Goal: Task Accomplishment & Management: Manage account settings

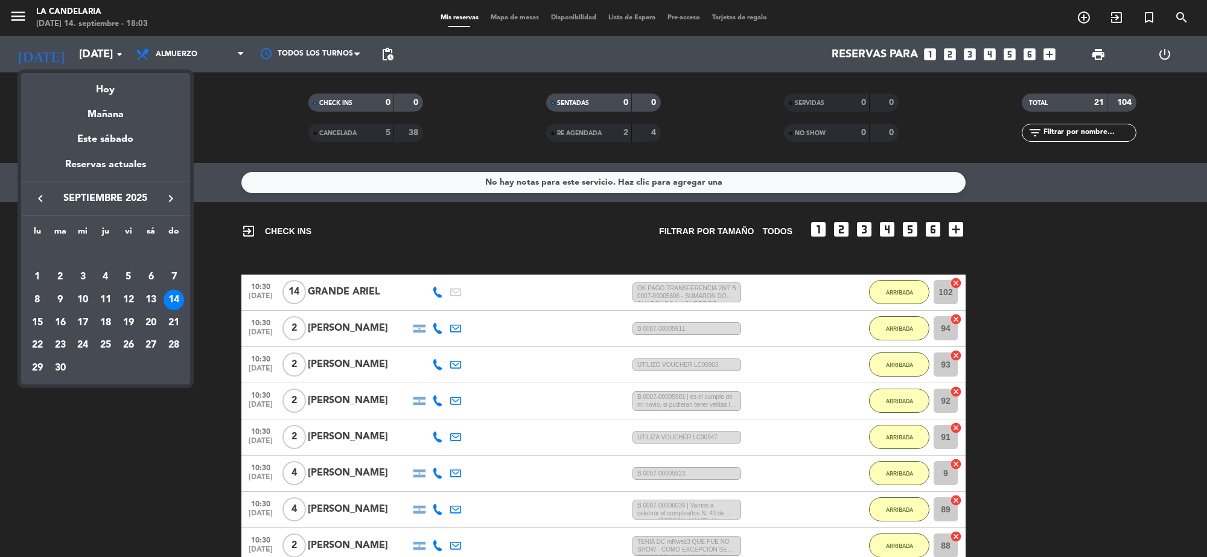
scroll to position [590, 0]
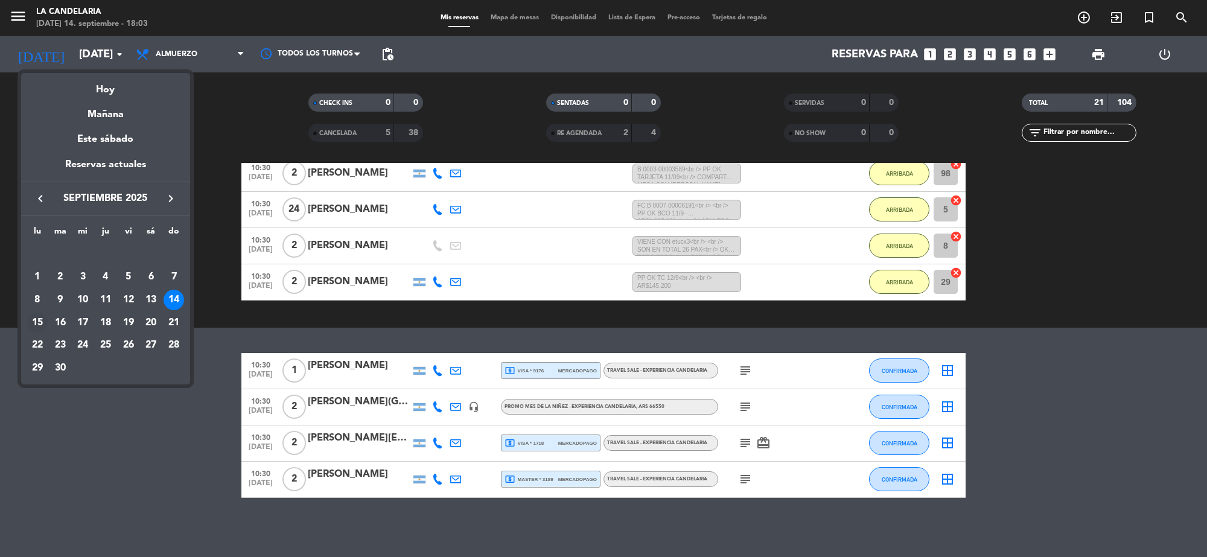
click at [44, 325] on div "15" at bounding box center [37, 323] width 21 height 21
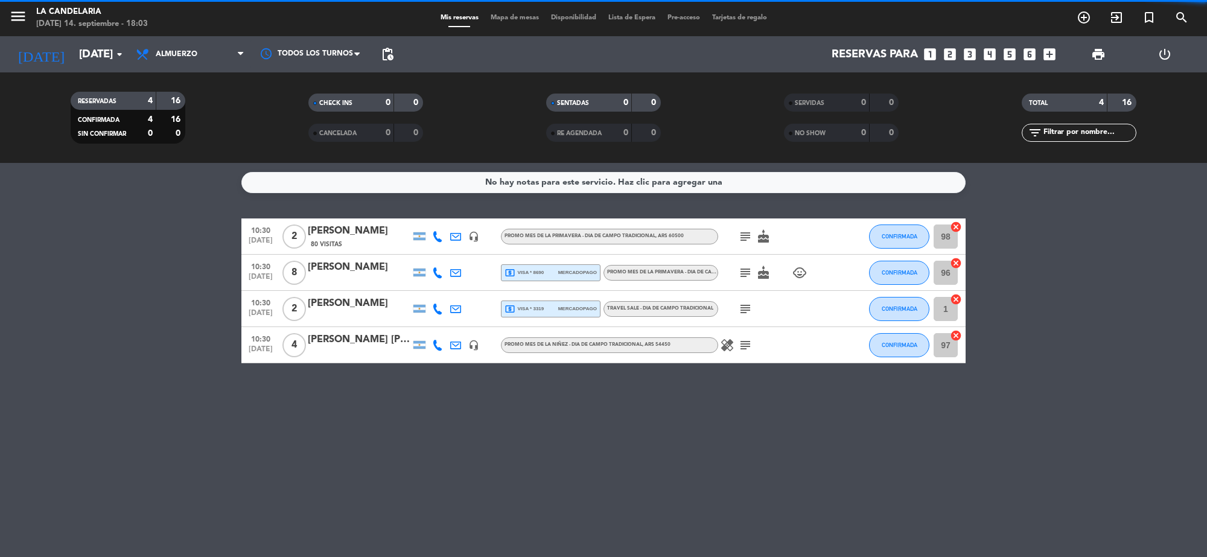
scroll to position [0, 0]
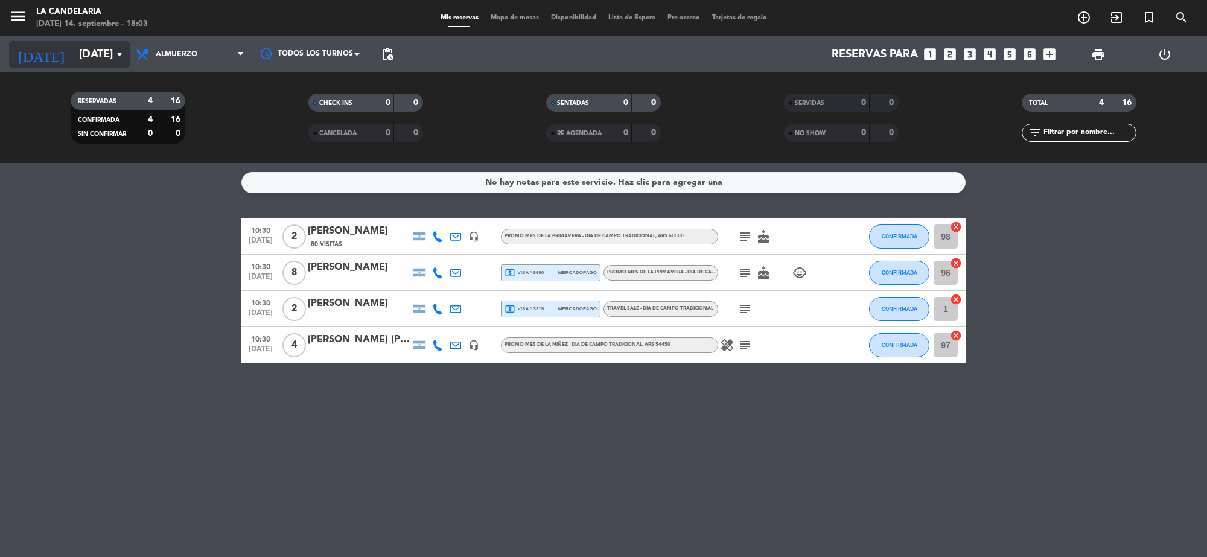
click at [83, 59] on input "[DATE]" at bounding box center [144, 54] width 142 height 25
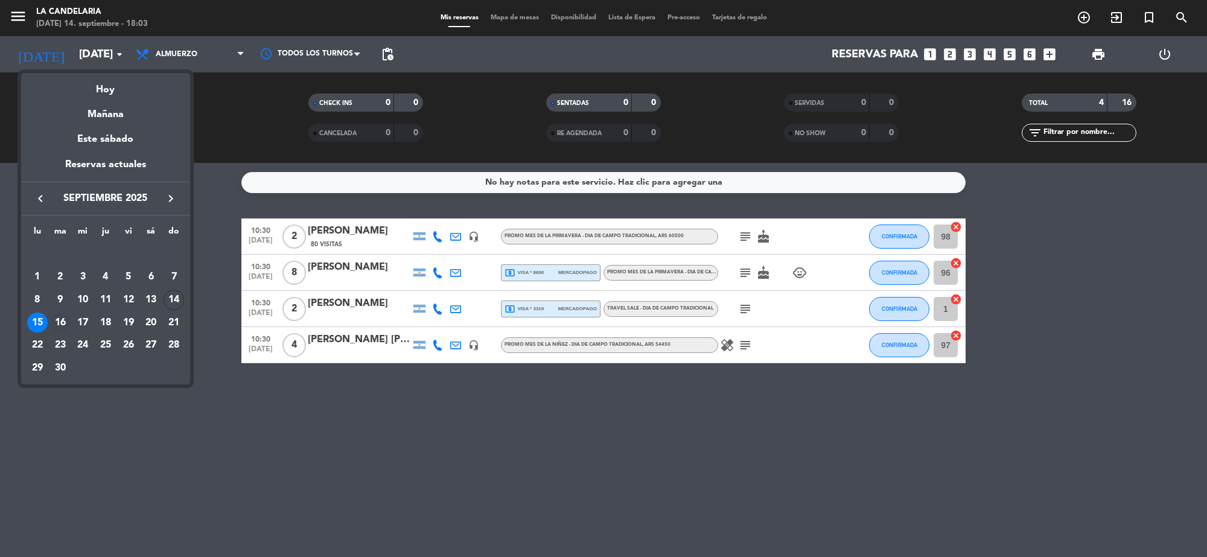
click at [59, 319] on div "16" at bounding box center [60, 323] width 21 height 21
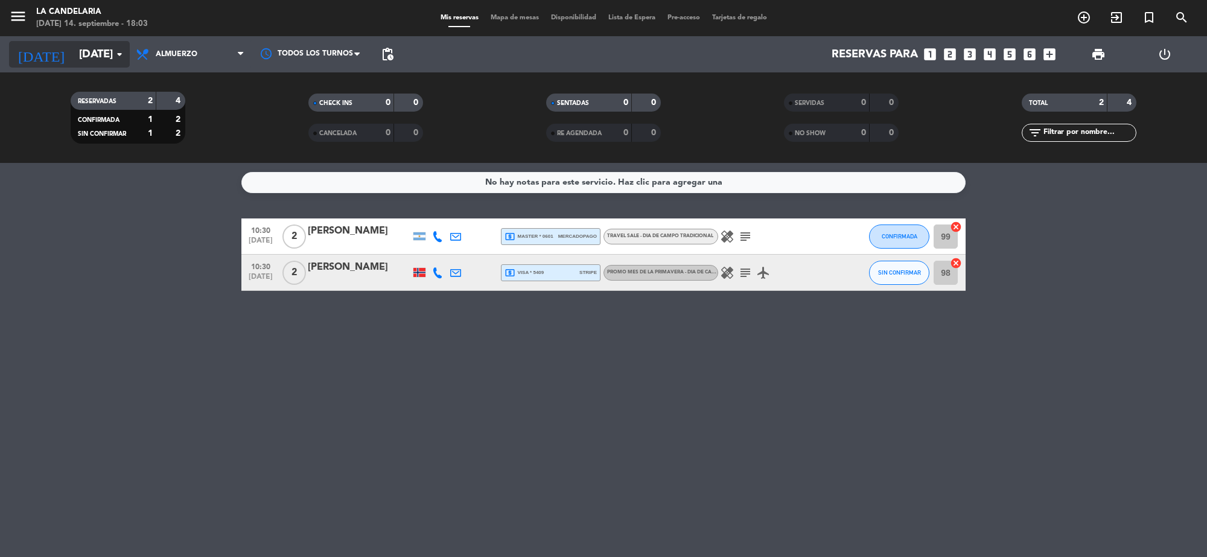
click at [92, 63] on input "[DATE]" at bounding box center [144, 54] width 142 height 25
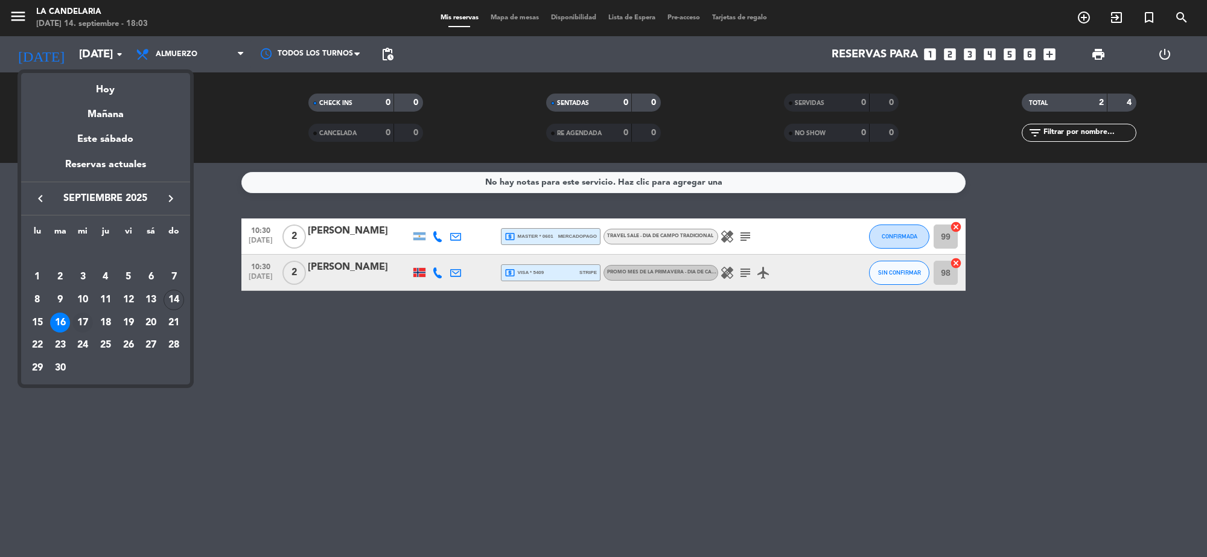
click at [82, 320] on div "17" at bounding box center [82, 323] width 21 height 21
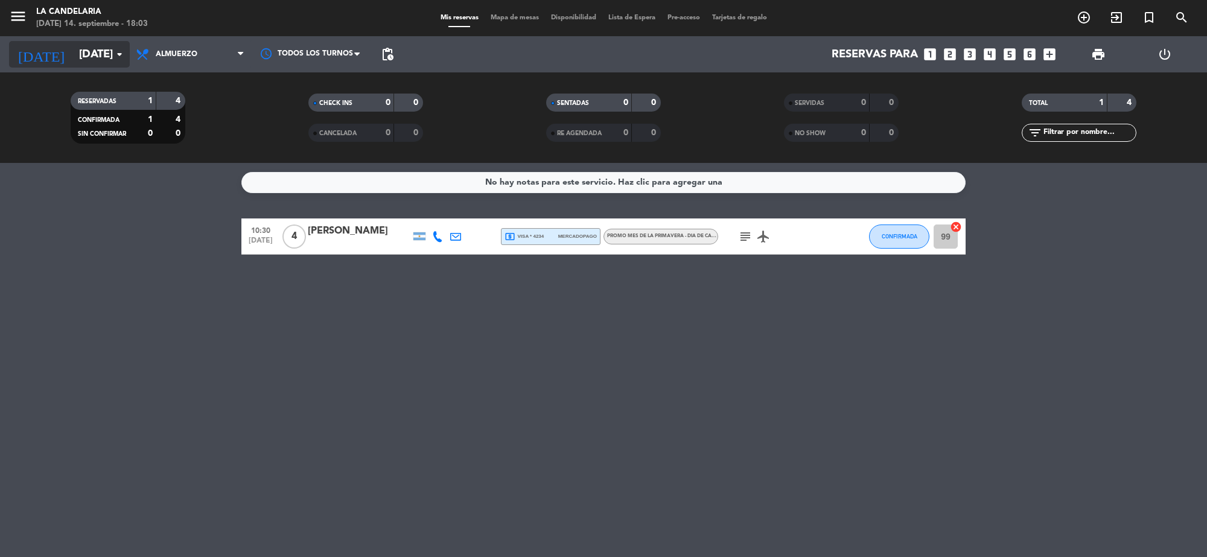
click at [73, 50] on input "[DATE]" at bounding box center [144, 54] width 142 height 25
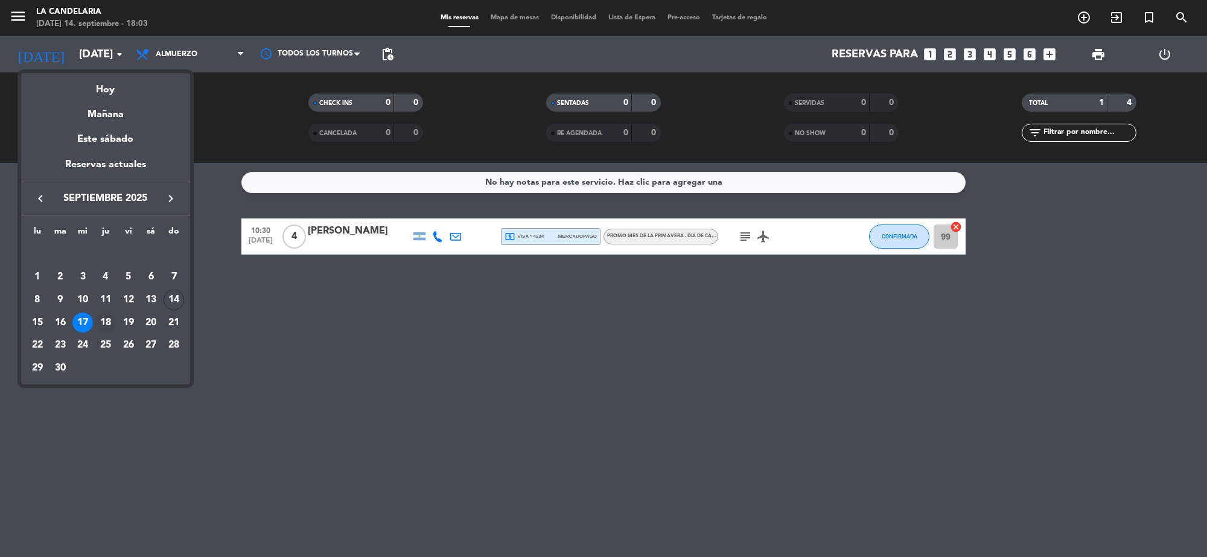
click at [106, 319] on div "18" at bounding box center [105, 323] width 21 height 21
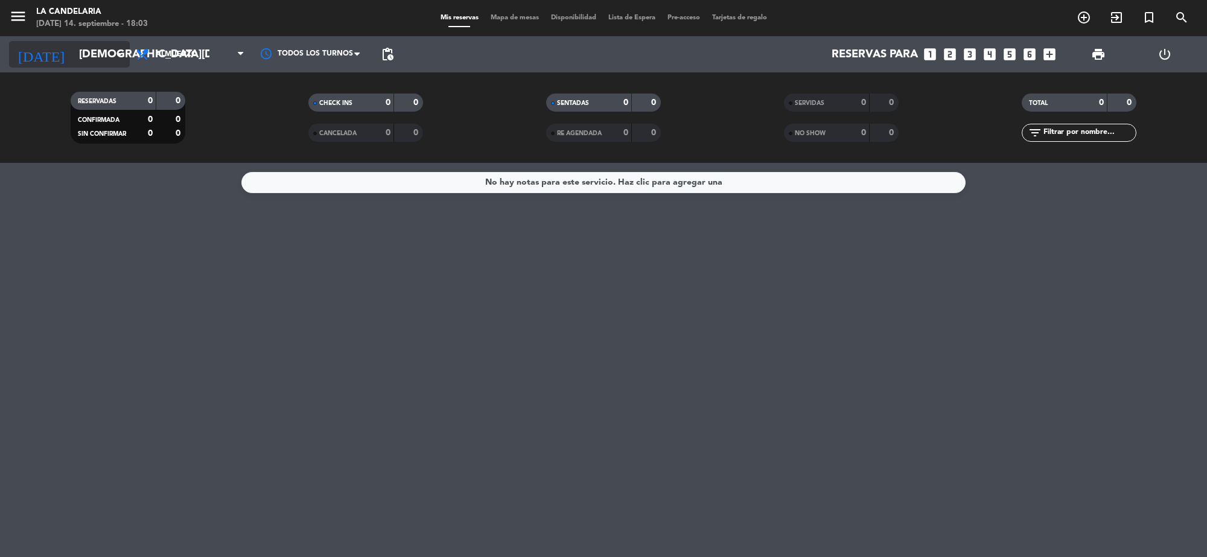
click at [73, 66] on input "[DEMOGRAPHIC_DATA][DATE]" at bounding box center [144, 54] width 142 height 25
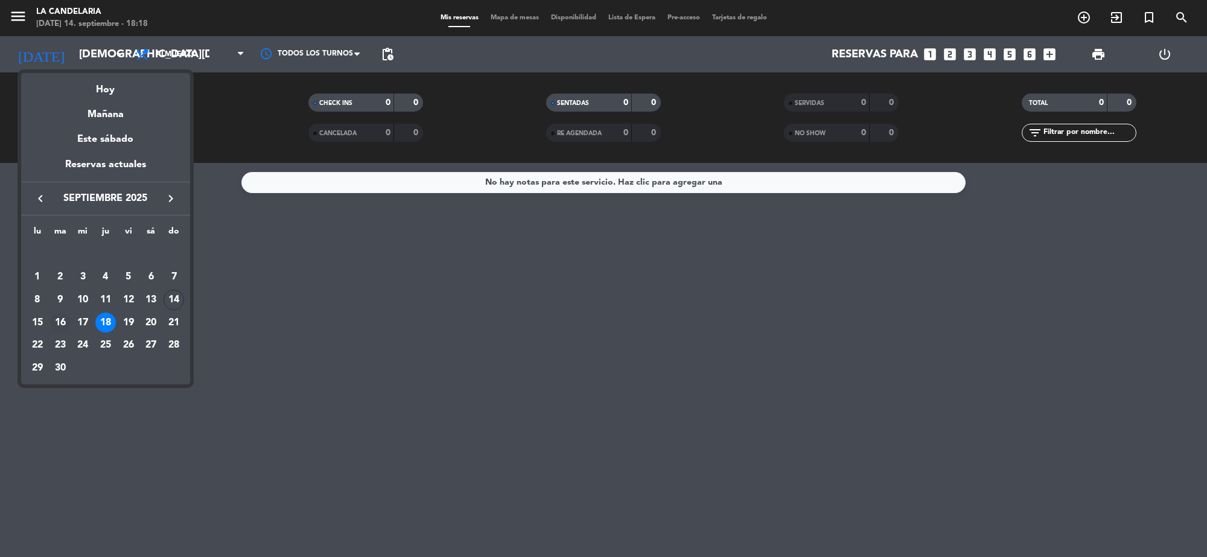
click at [60, 322] on div "16" at bounding box center [60, 323] width 21 height 21
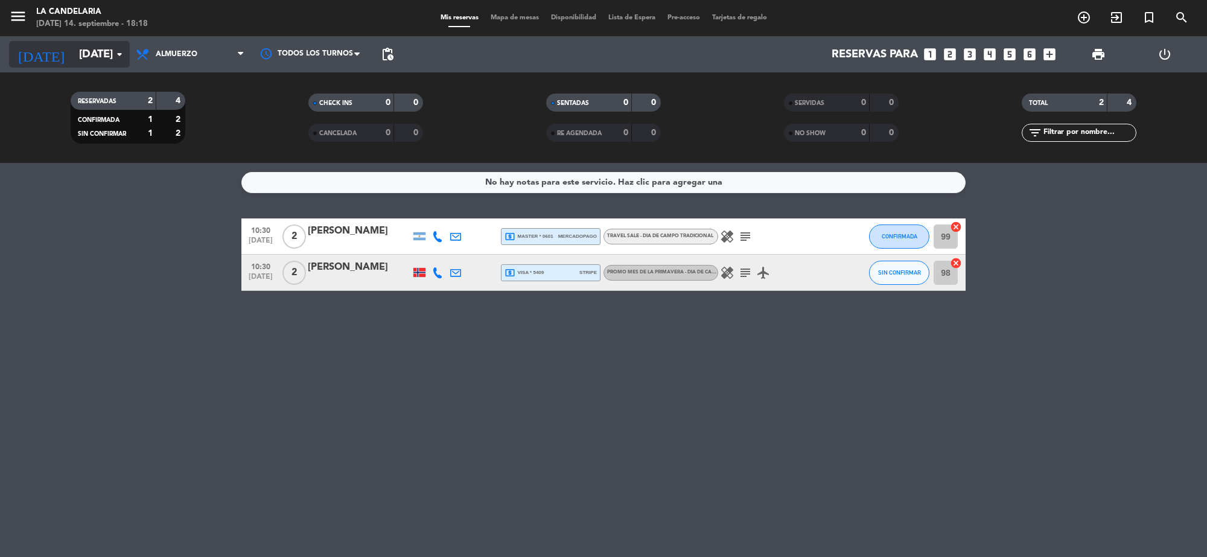
click at [103, 65] on input "[DATE]" at bounding box center [144, 54] width 142 height 25
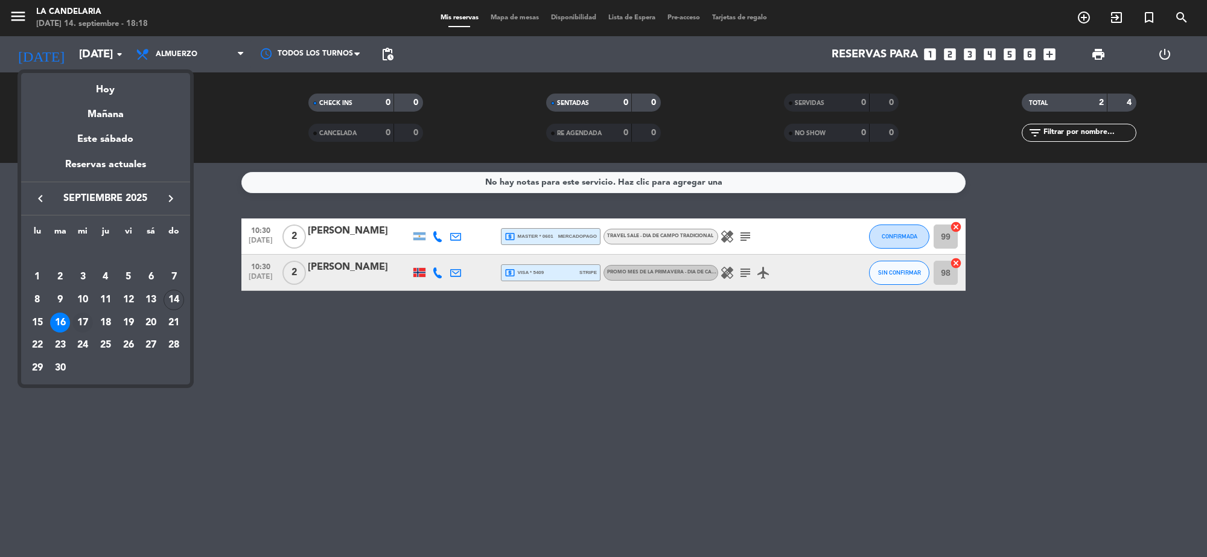
click at [83, 323] on div "17" at bounding box center [82, 323] width 21 height 21
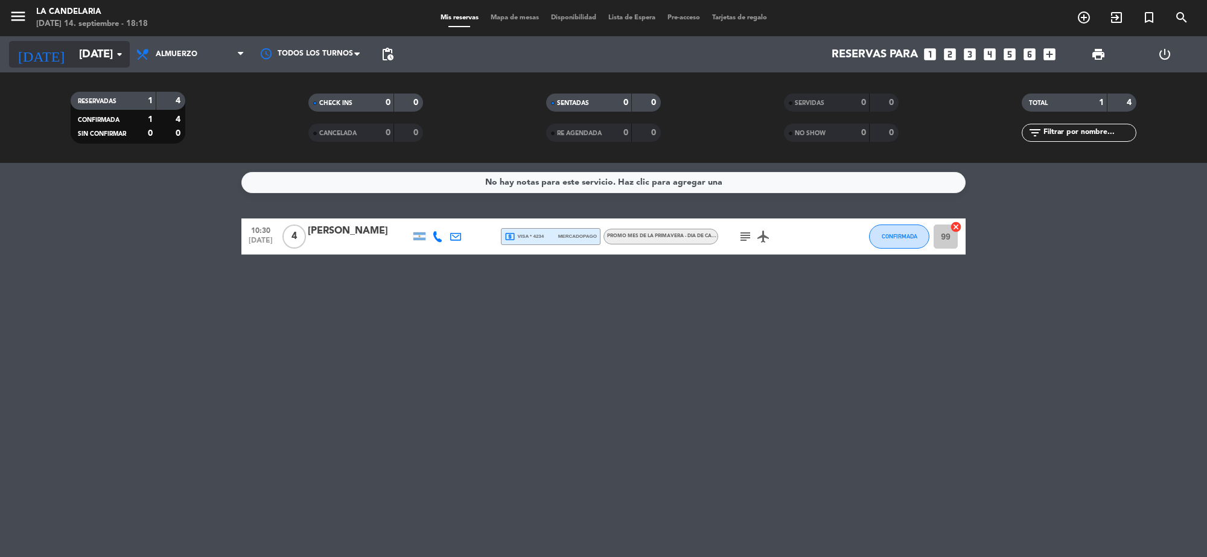
click at [91, 60] on input "[DATE]" at bounding box center [144, 54] width 142 height 25
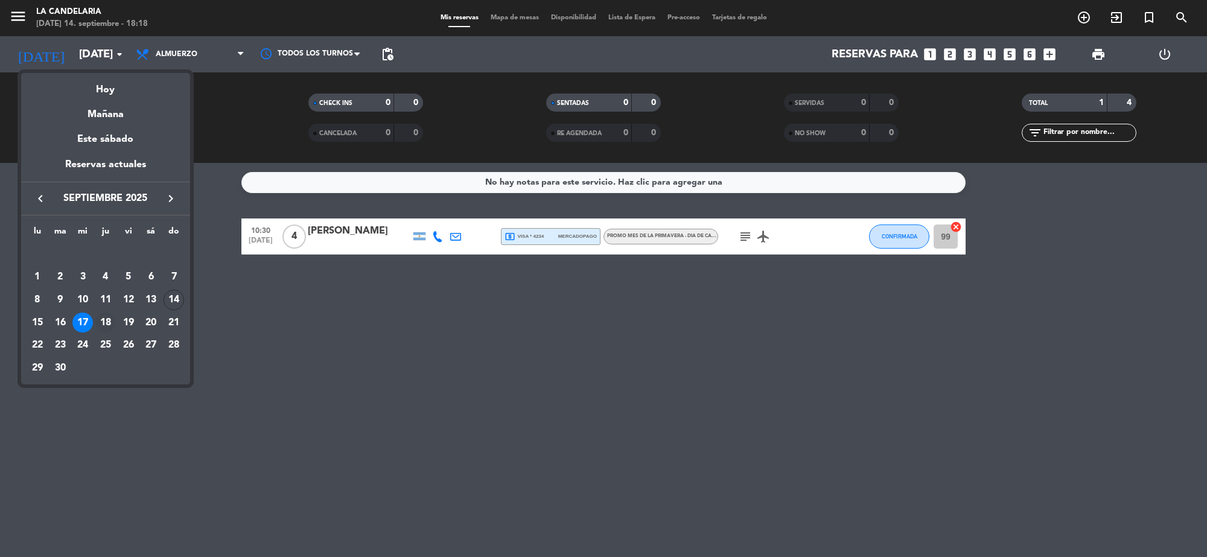
click at [104, 324] on div "18" at bounding box center [105, 323] width 21 height 21
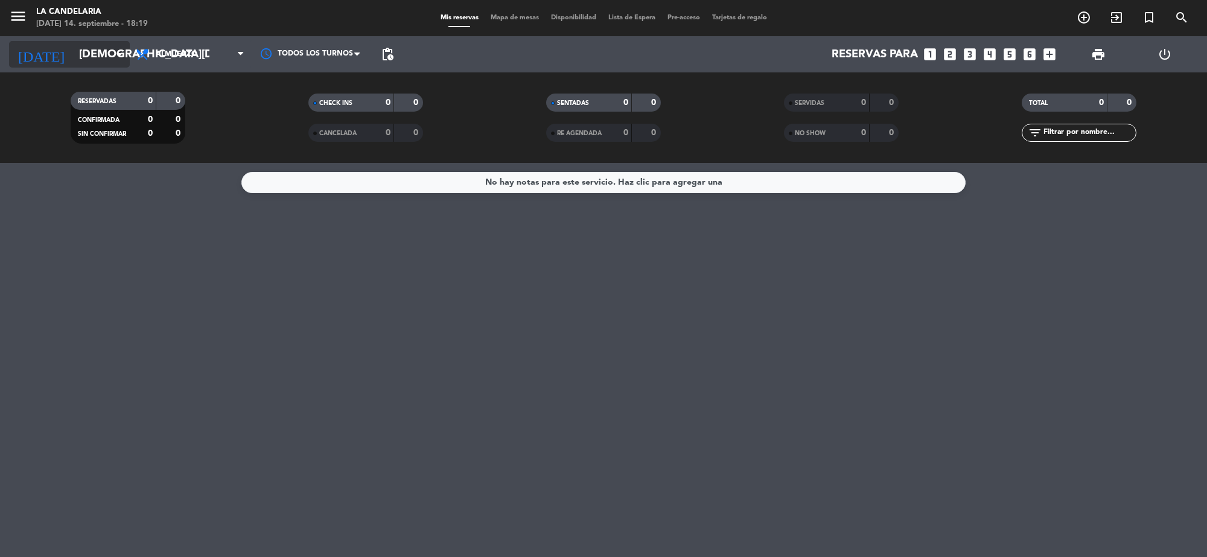
click at [73, 47] on input "[DEMOGRAPHIC_DATA][DATE]" at bounding box center [144, 54] width 142 height 25
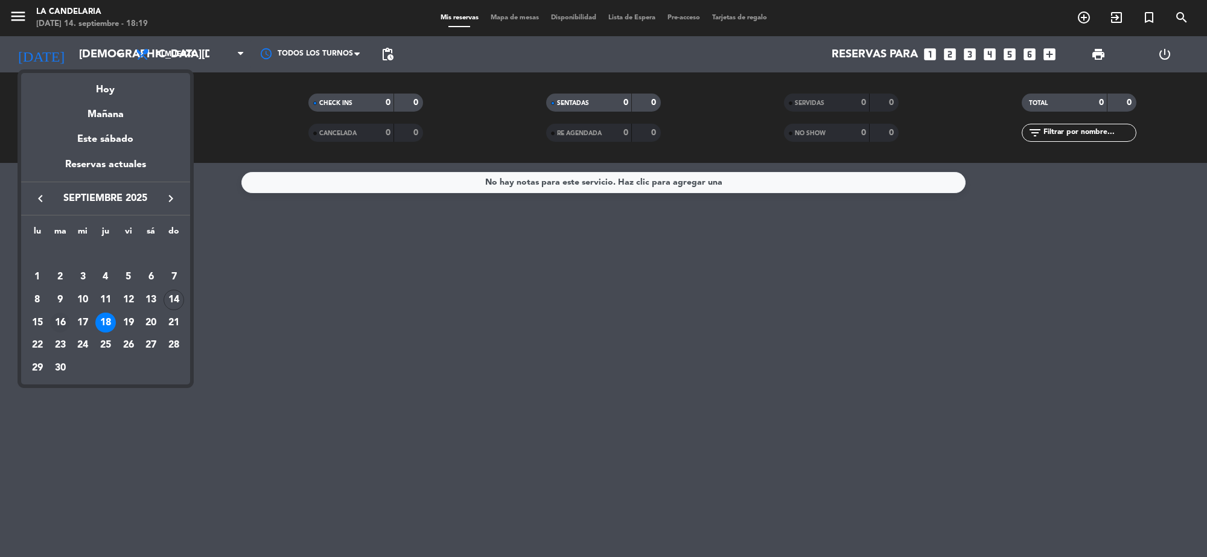
click at [64, 323] on div "16" at bounding box center [60, 323] width 21 height 21
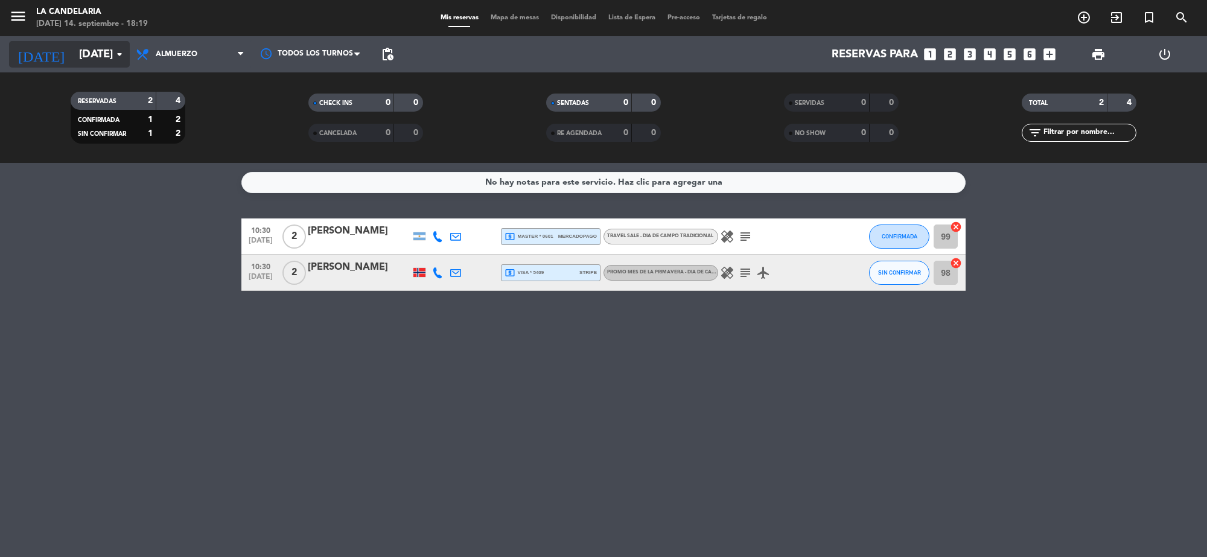
click at [107, 56] on input "[DATE]" at bounding box center [144, 54] width 142 height 25
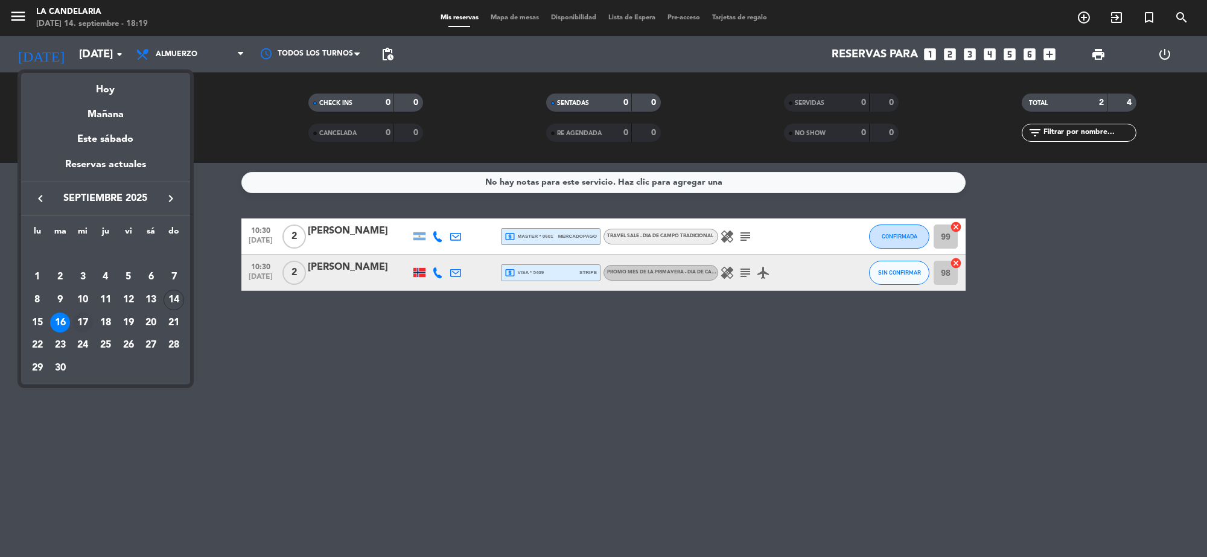
click at [83, 322] on div "17" at bounding box center [82, 323] width 21 height 21
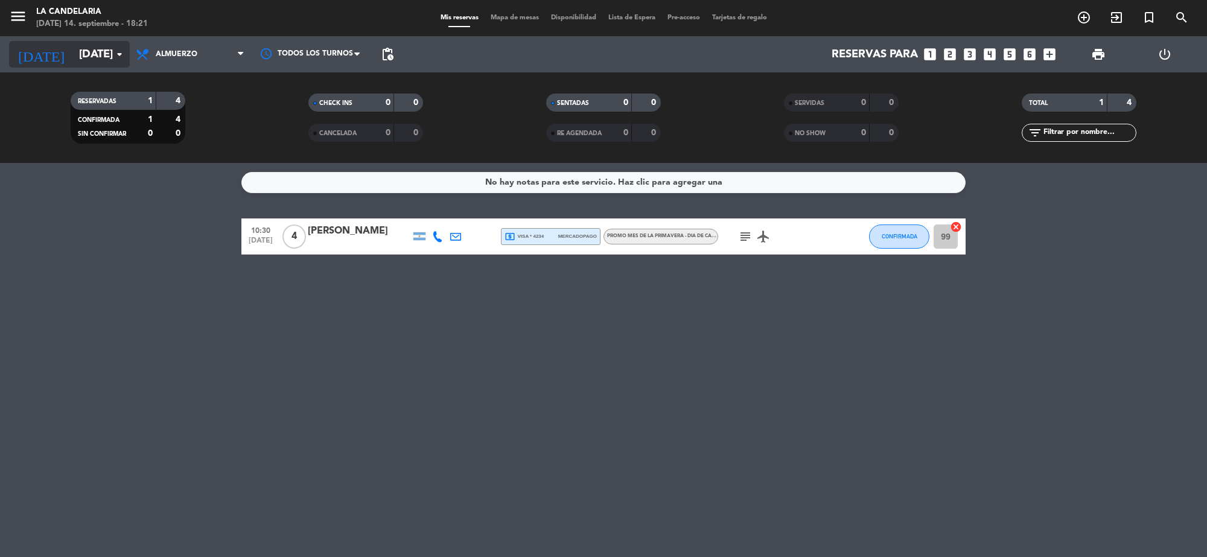
click at [73, 58] on input "[DATE]" at bounding box center [144, 54] width 142 height 25
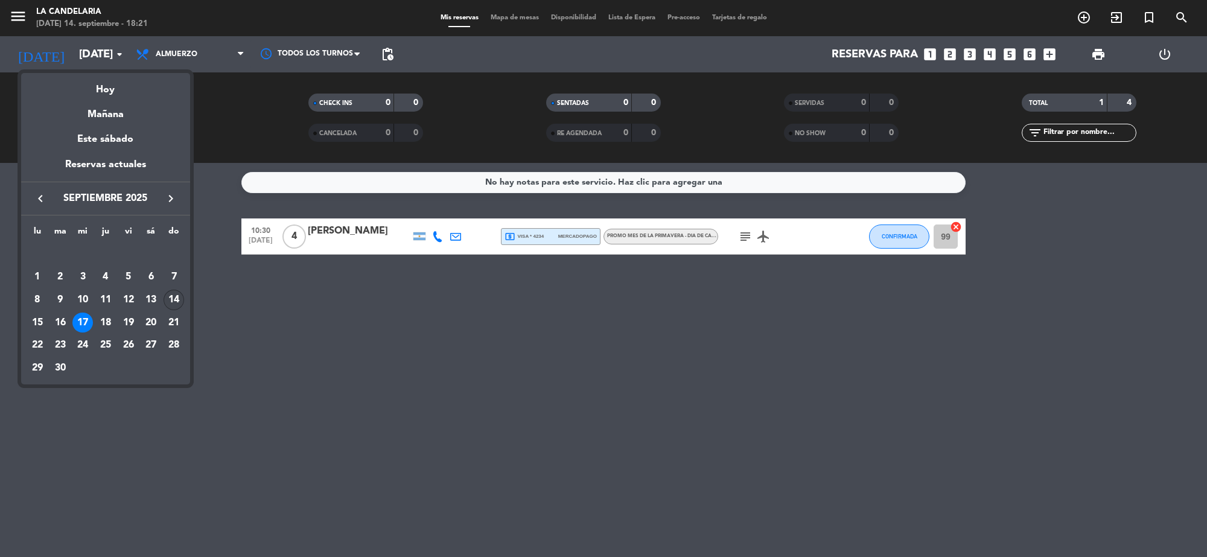
click at [178, 299] on div "14" at bounding box center [174, 300] width 21 height 21
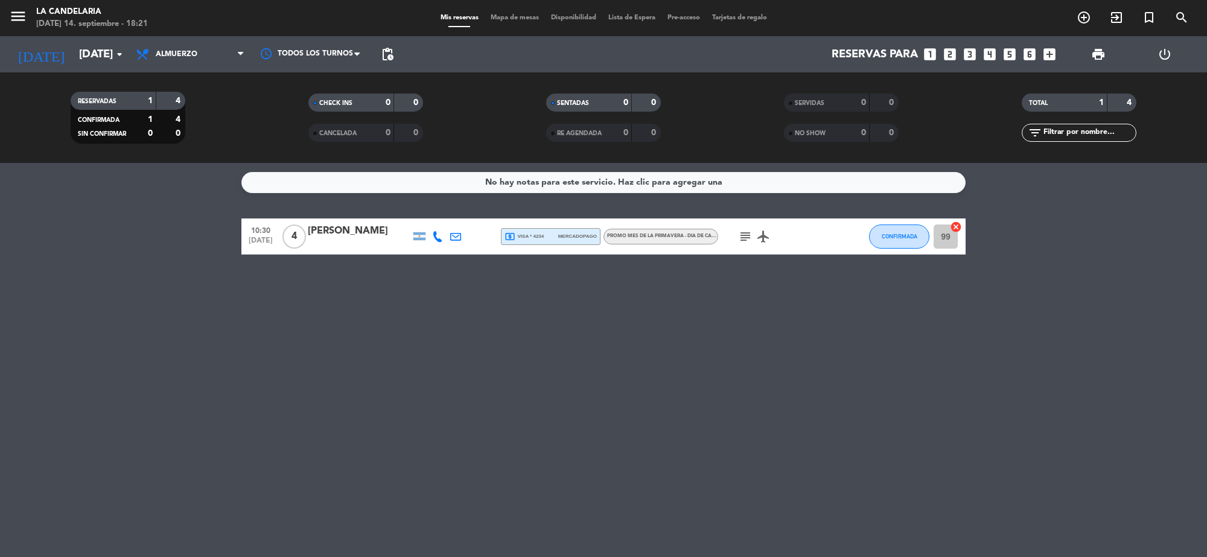
type input "[DATE]"
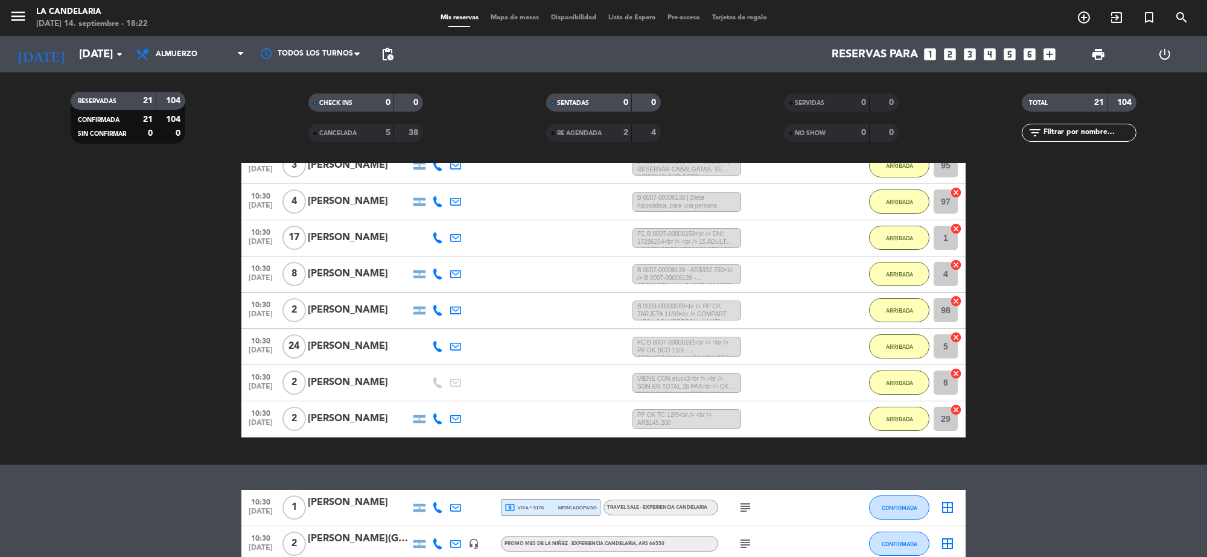
scroll to position [590, 0]
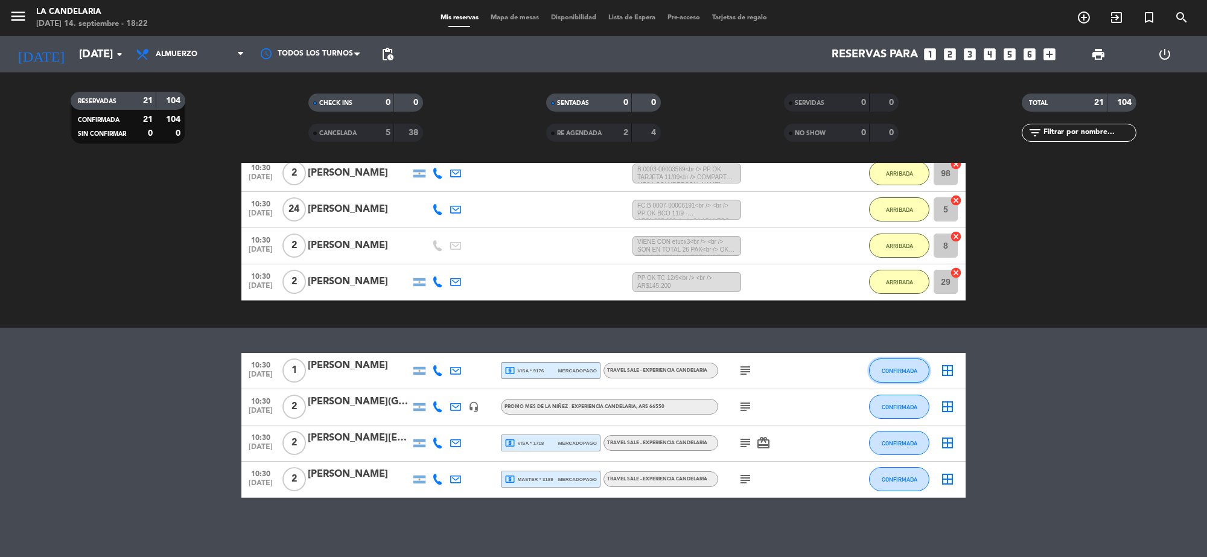
click at [889, 365] on button "CONFIRMADA" at bounding box center [899, 370] width 60 height 24
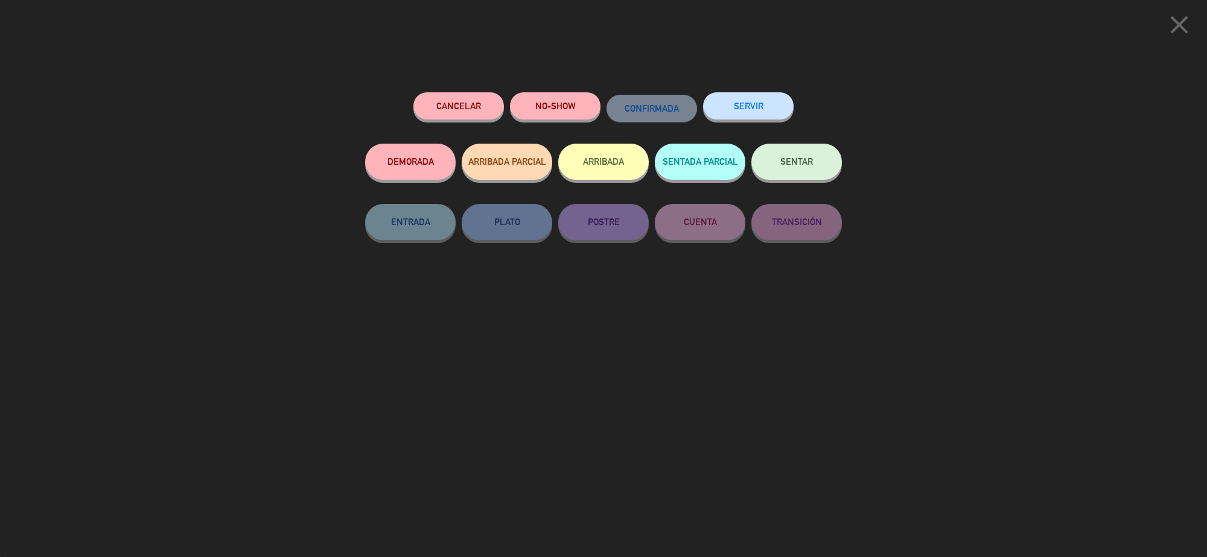
click at [600, 163] on button "ARRIBADA" at bounding box center [603, 162] width 91 height 36
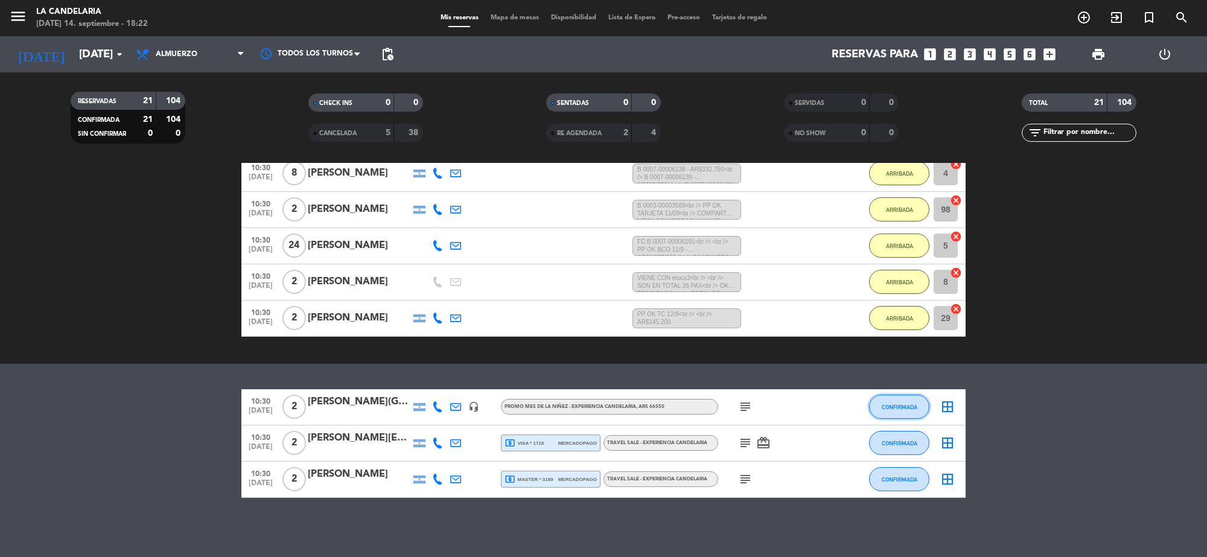
click at [915, 409] on span "CONFIRMADA" at bounding box center [900, 407] width 36 height 7
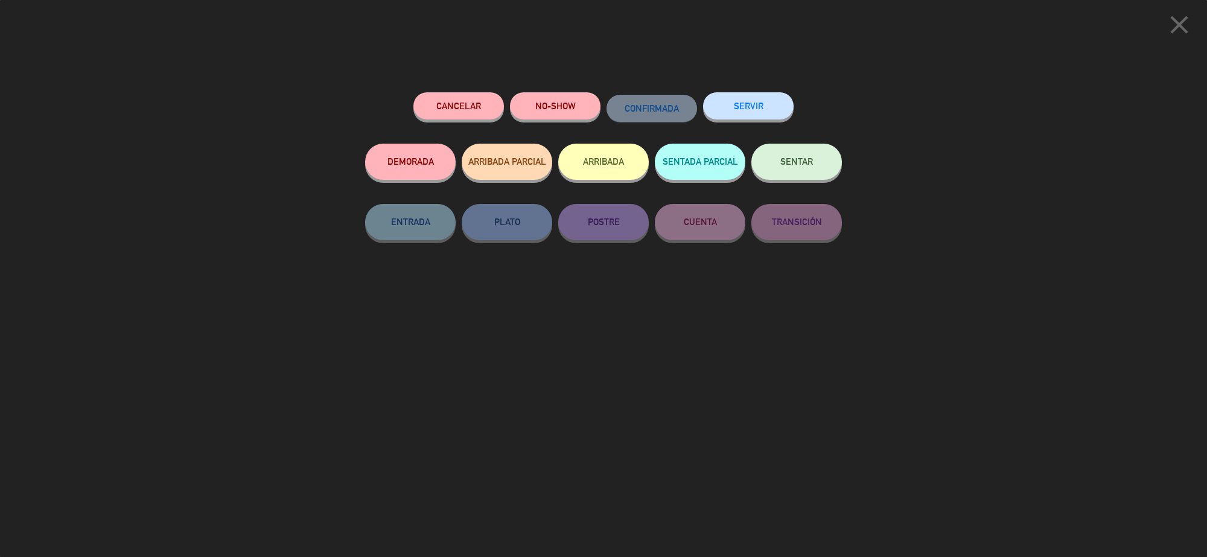
click at [587, 170] on button "ARRIBADA" at bounding box center [603, 162] width 91 height 36
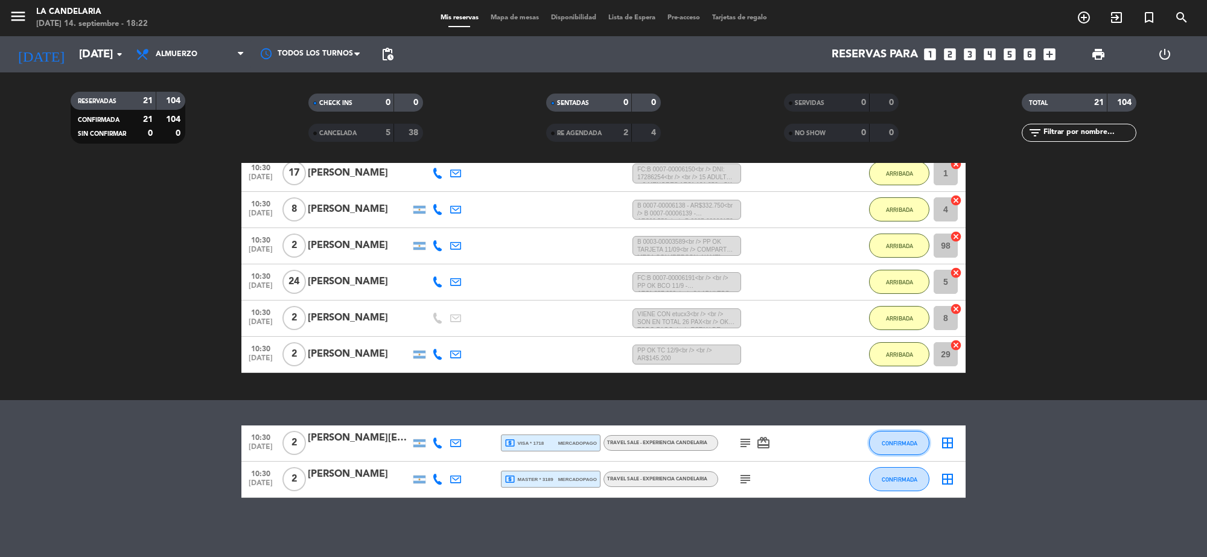
click at [902, 445] on span "CONFIRMADA" at bounding box center [900, 443] width 36 height 7
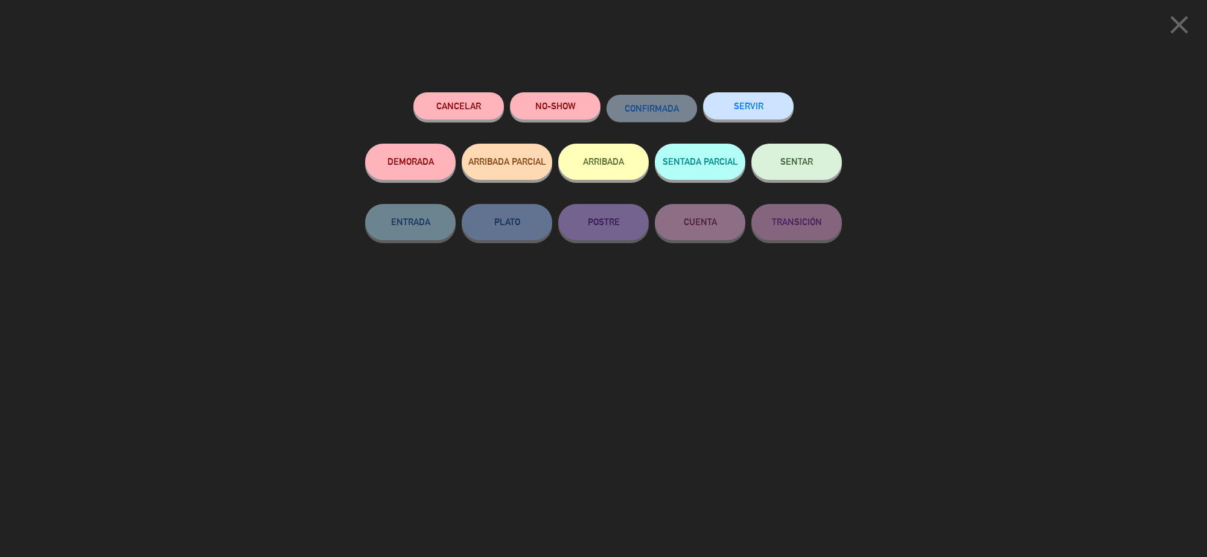
click at [611, 161] on button "ARRIBADA" at bounding box center [603, 162] width 91 height 36
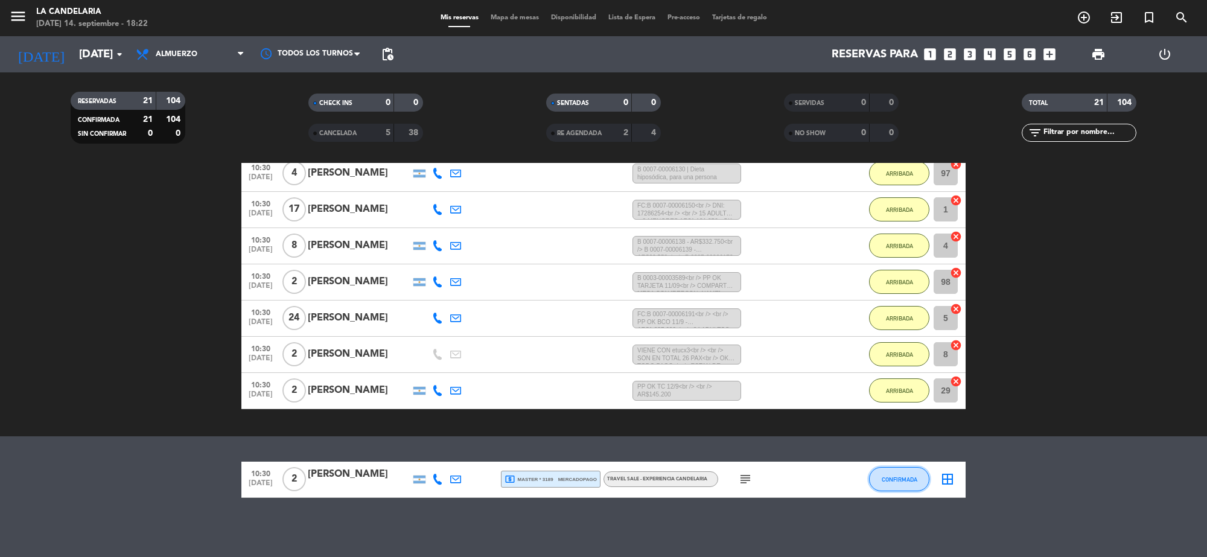
click at [907, 484] on button "CONFIRMADA" at bounding box center [899, 479] width 60 height 24
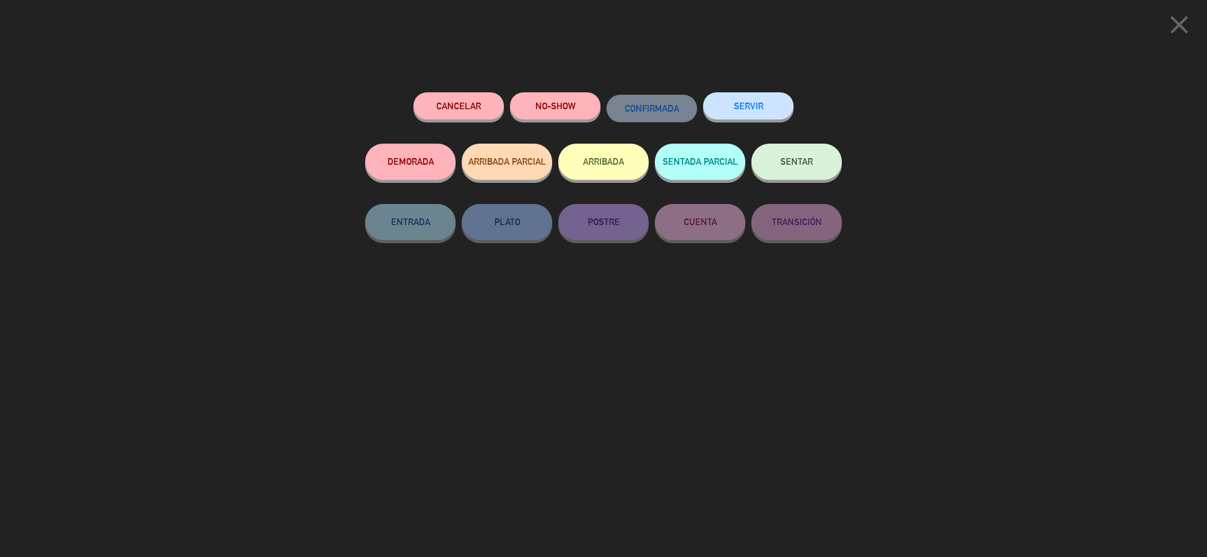
click at [594, 173] on button "ARRIBADA" at bounding box center [603, 162] width 91 height 36
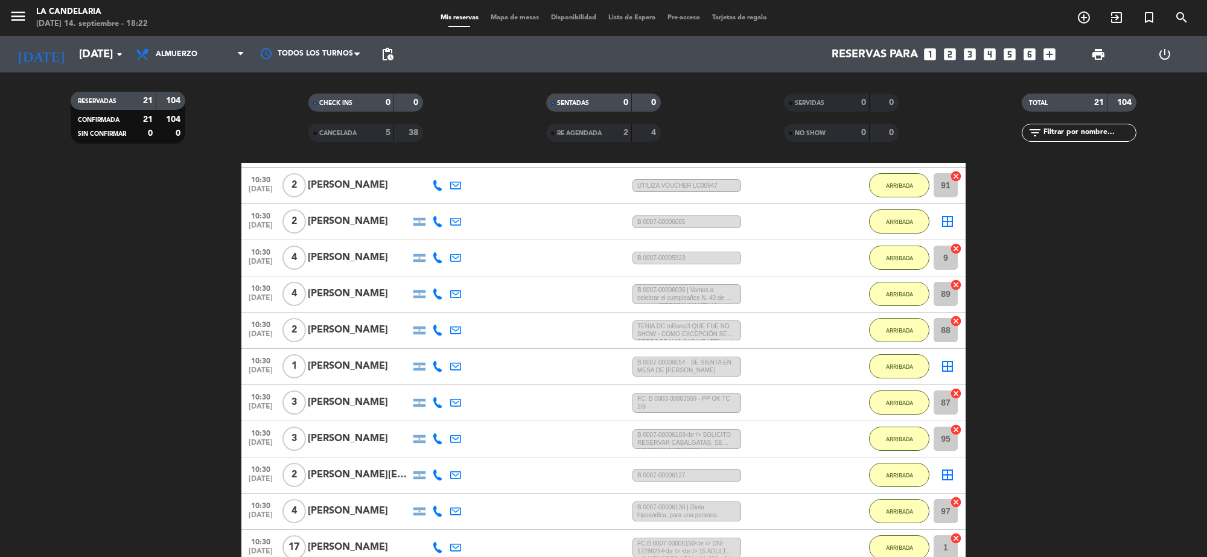
scroll to position [0, 0]
